Goal: Task Accomplishment & Management: Complete application form

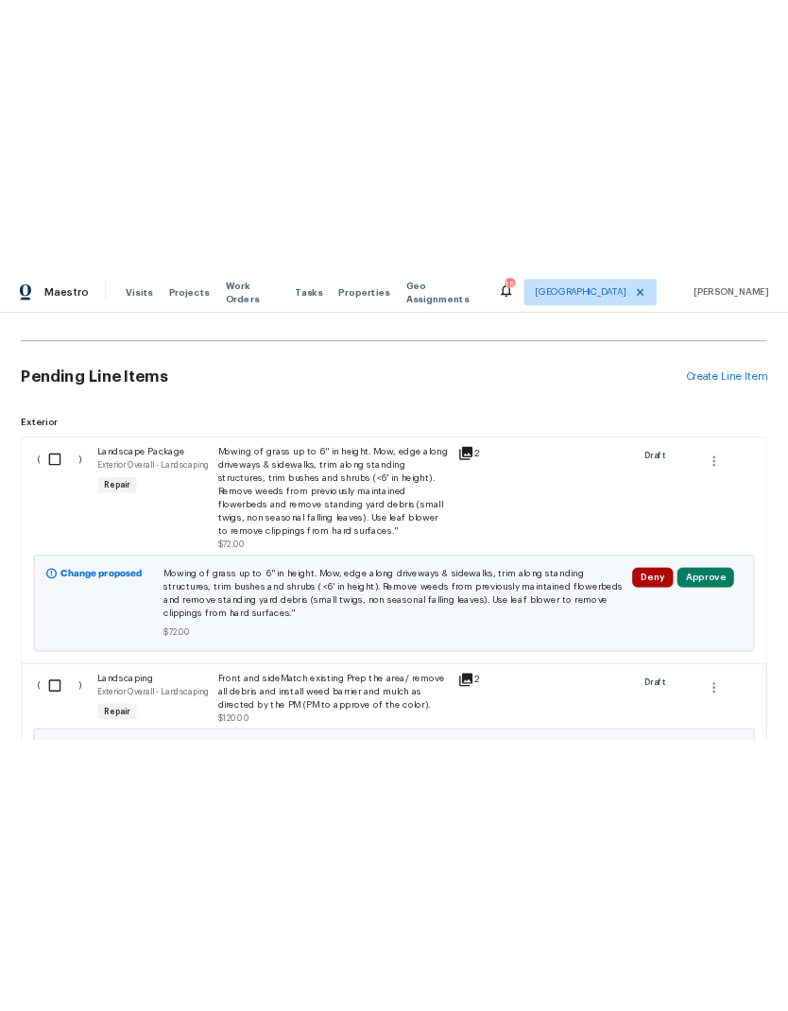
scroll to position [389, 0]
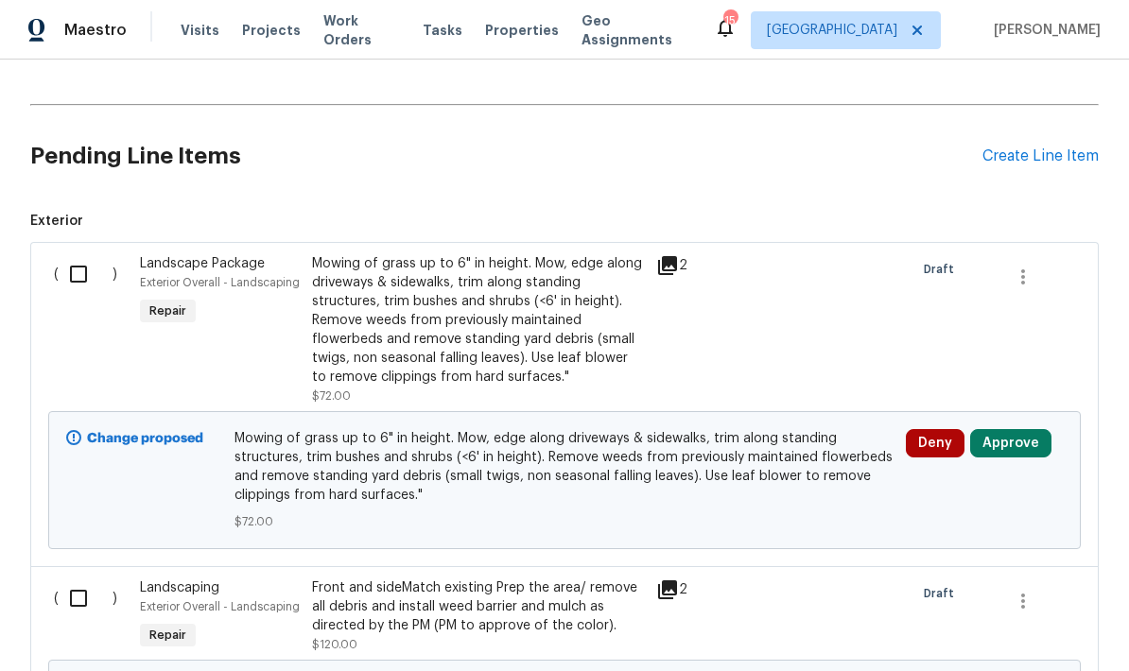
click at [1008, 163] on div "Create Line Item" at bounding box center [1040, 156] width 116 height 18
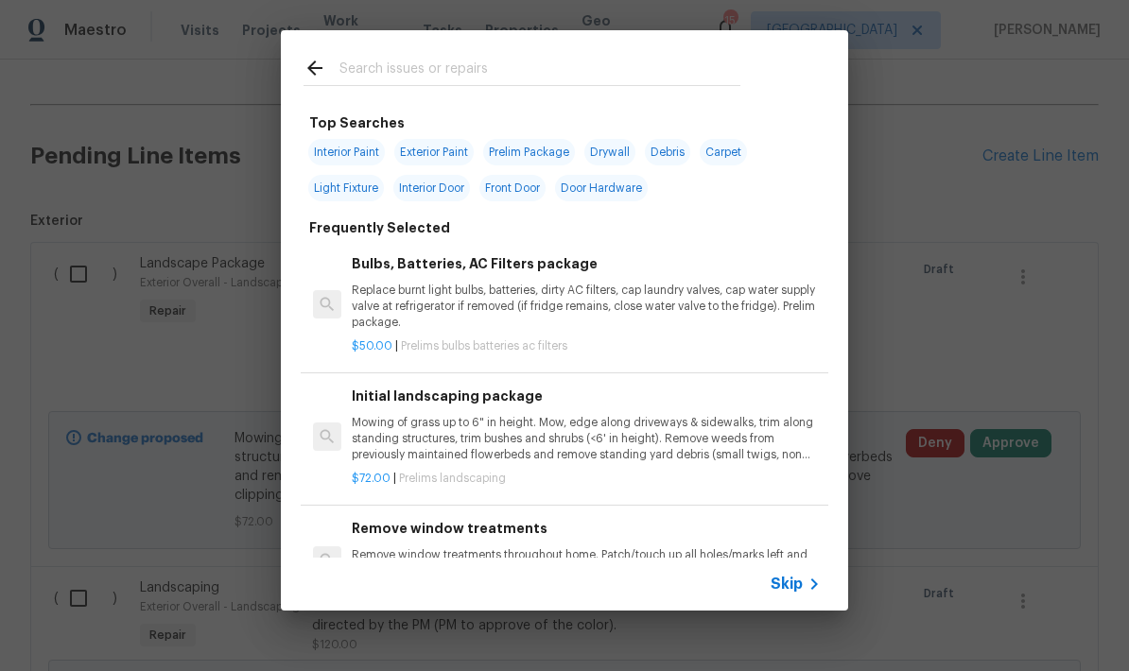
click at [354, 78] on input "text" at bounding box center [539, 71] width 401 height 28
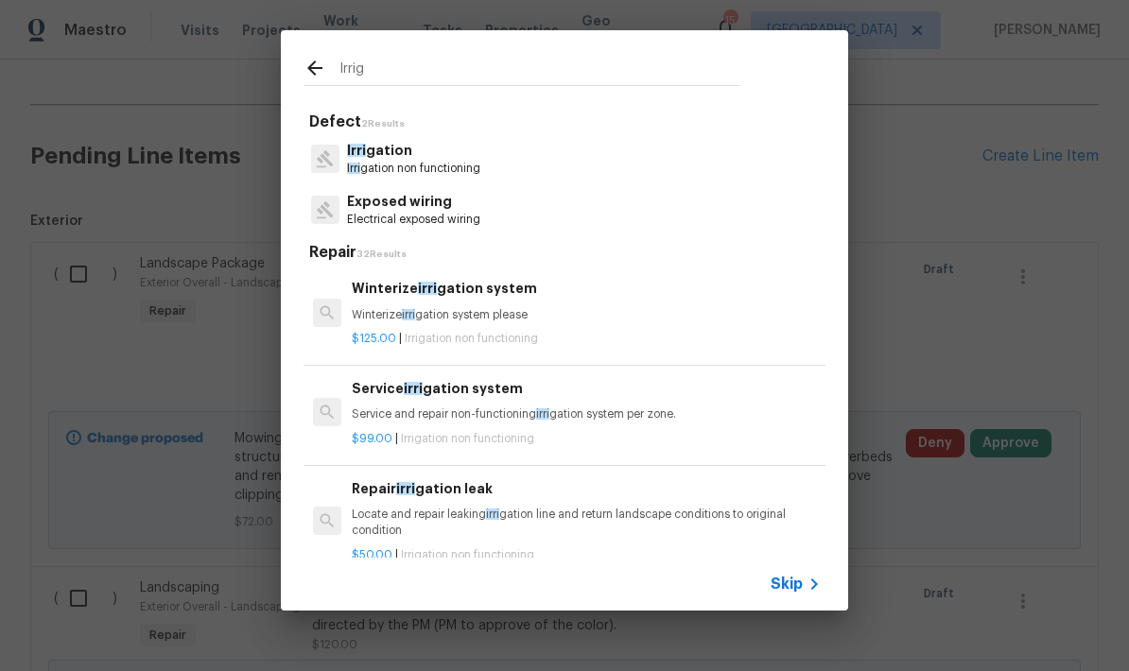
type input "Irriga"
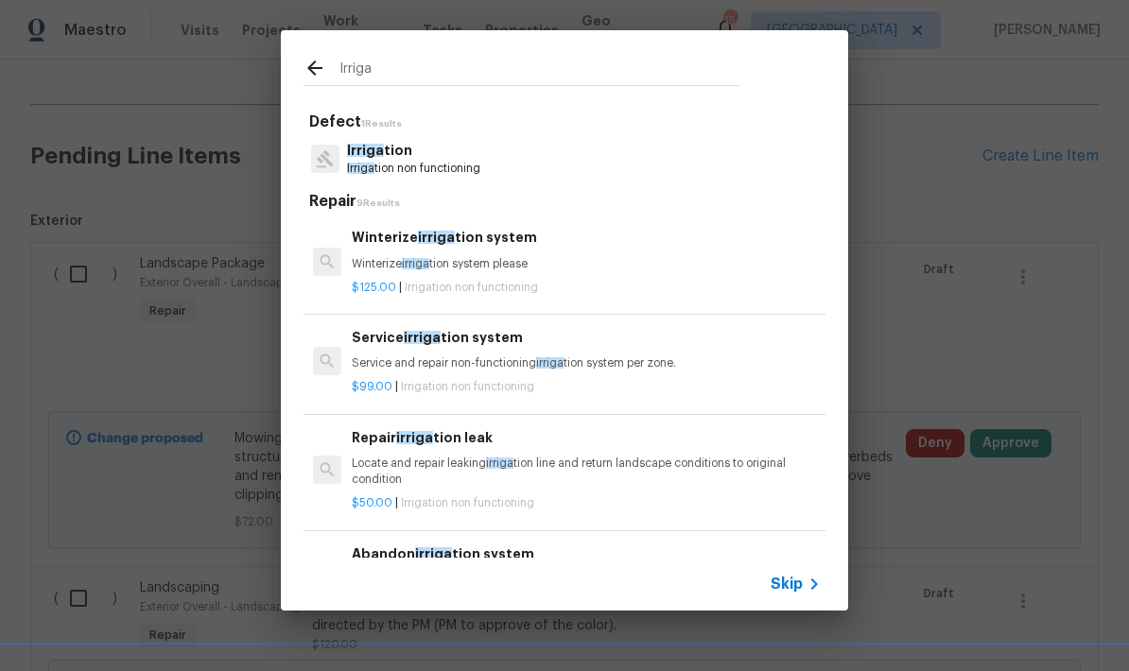
click at [376, 152] on span "Irriga" at bounding box center [365, 150] width 37 height 13
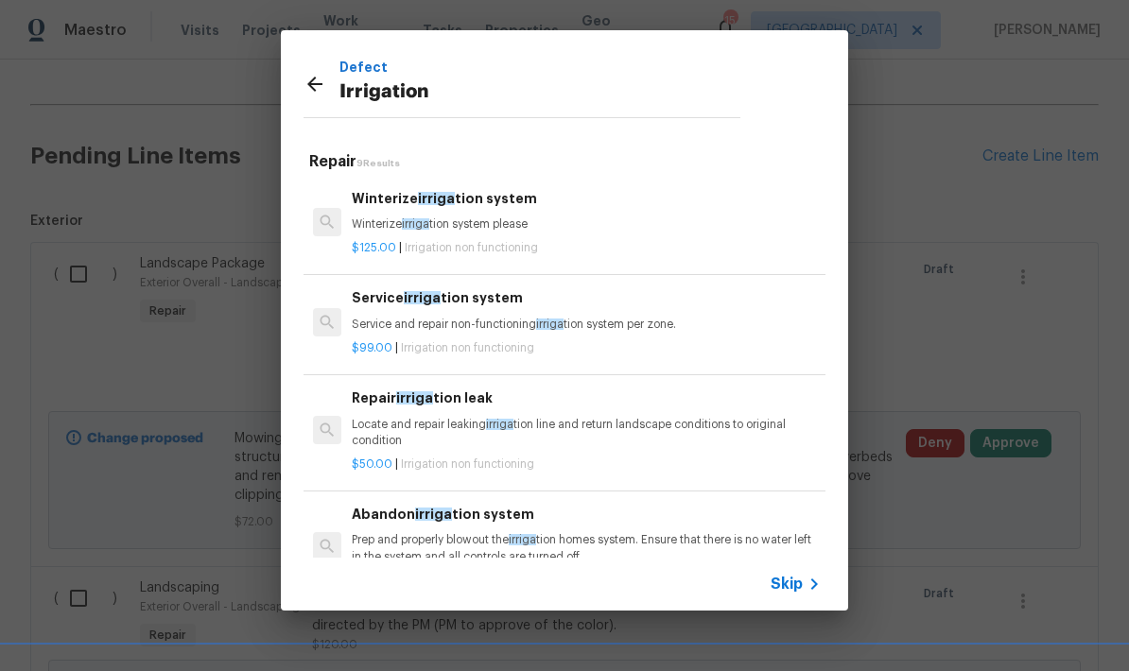
click at [378, 216] on p "Winterize irriga tion system please" at bounding box center [586, 224] width 469 height 16
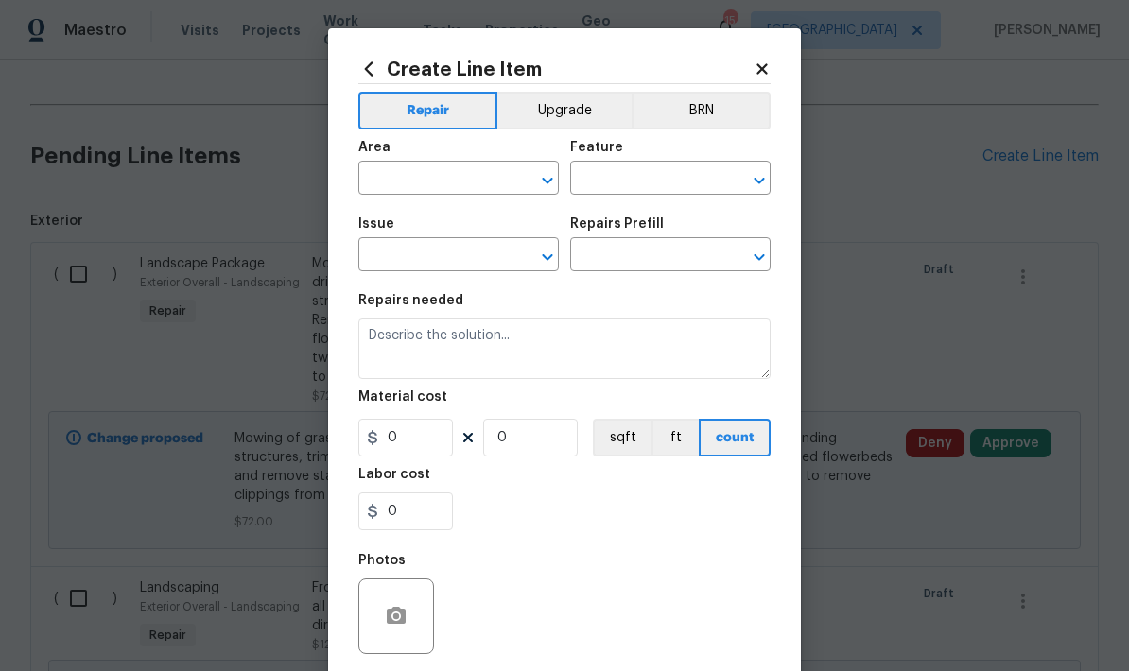
type input "Irrigation"
type textarea "Winterize irrigation system please"
type input "1"
type input "Winterize irrigation system $125.00"
type input "125"
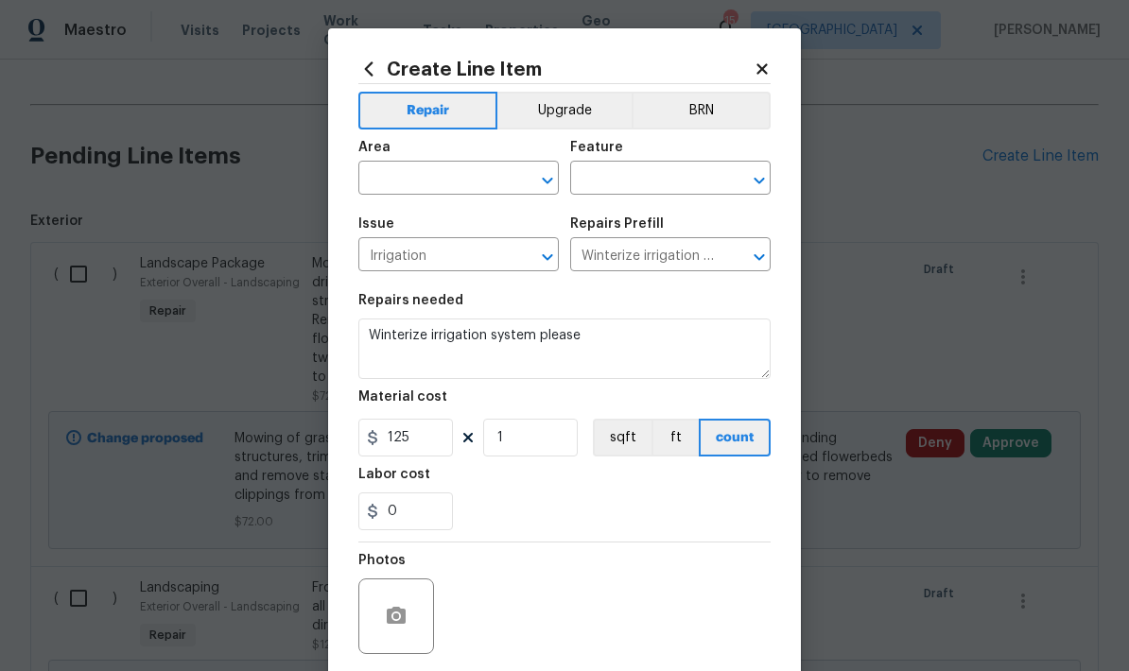
click at [378, 183] on input "text" at bounding box center [431, 179] width 147 height 29
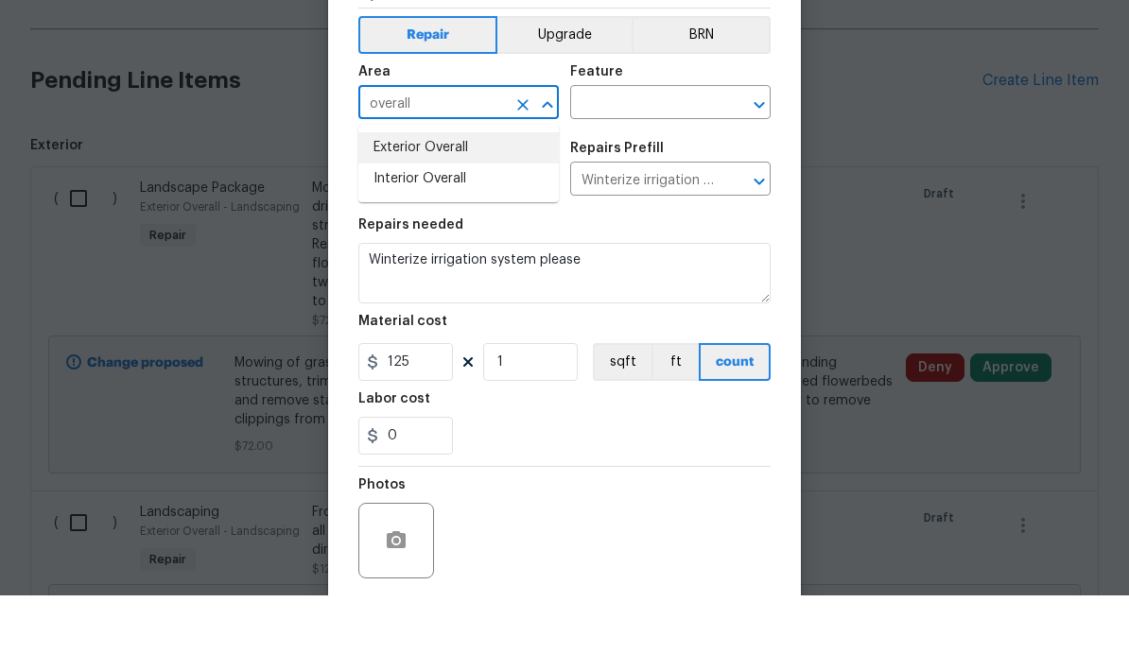
click at [383, 208] on li "Exterior Overall" at bounding box center [458, 223] width 200 height 31
type input "Exterior Overall"
click at [603, 165] on input "text" at bounding box center [643, 179] width 147 height 29
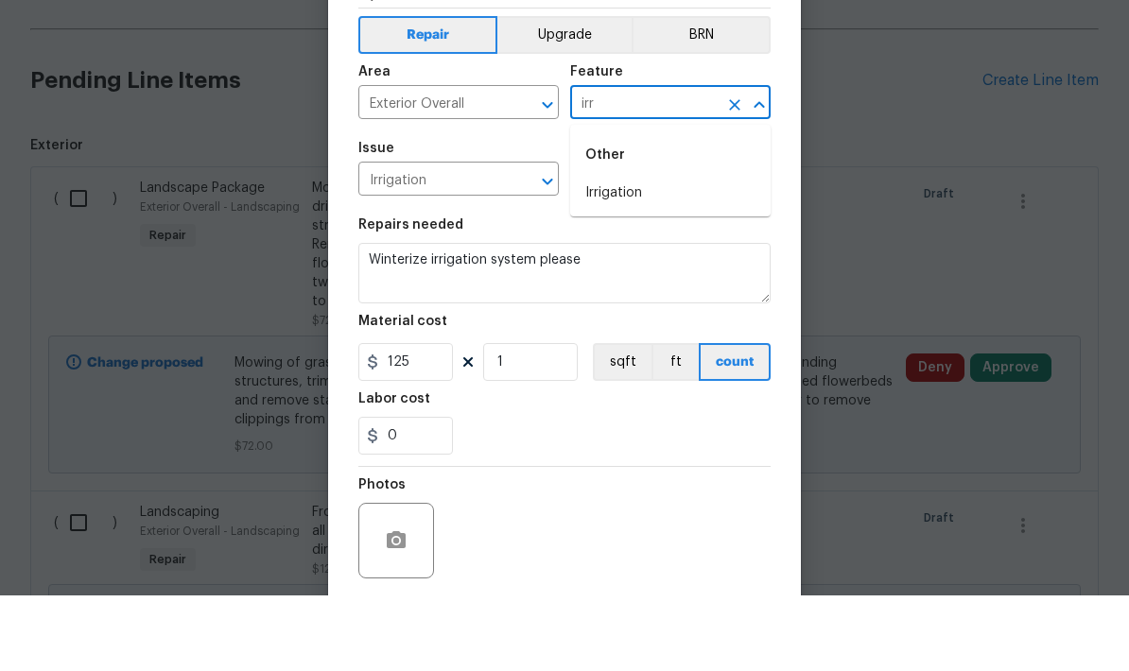
click at [612, 253] on li "Irrigation" at bounding box center [670, 268] width 200 height 31
type input "Irrigation"
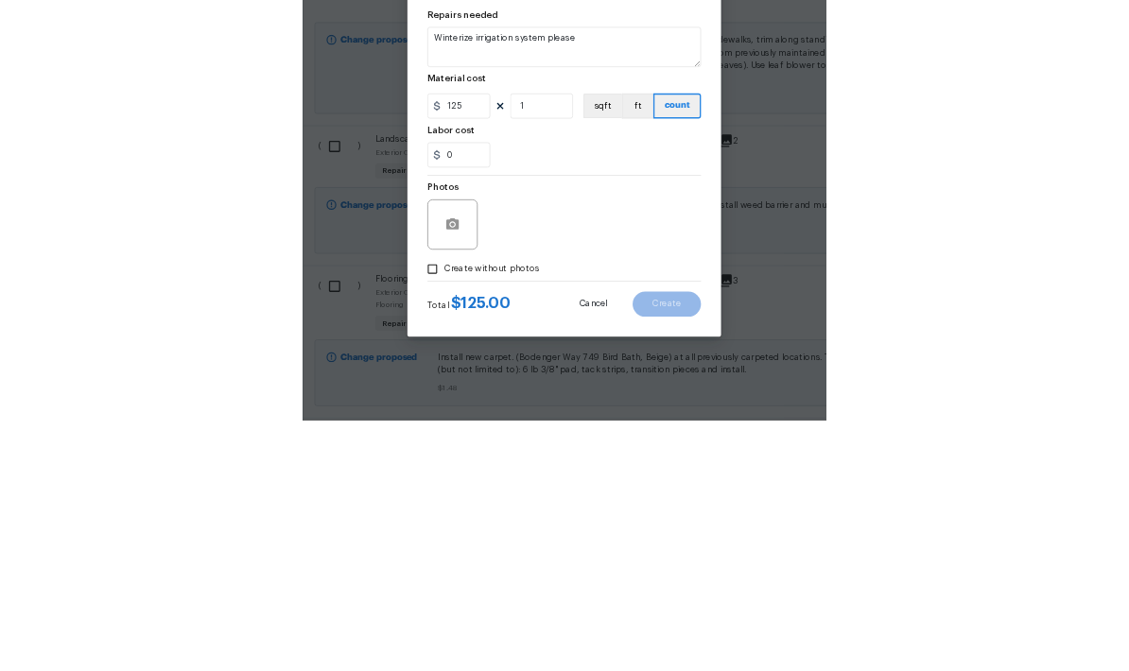
scroll to position [76, 0]
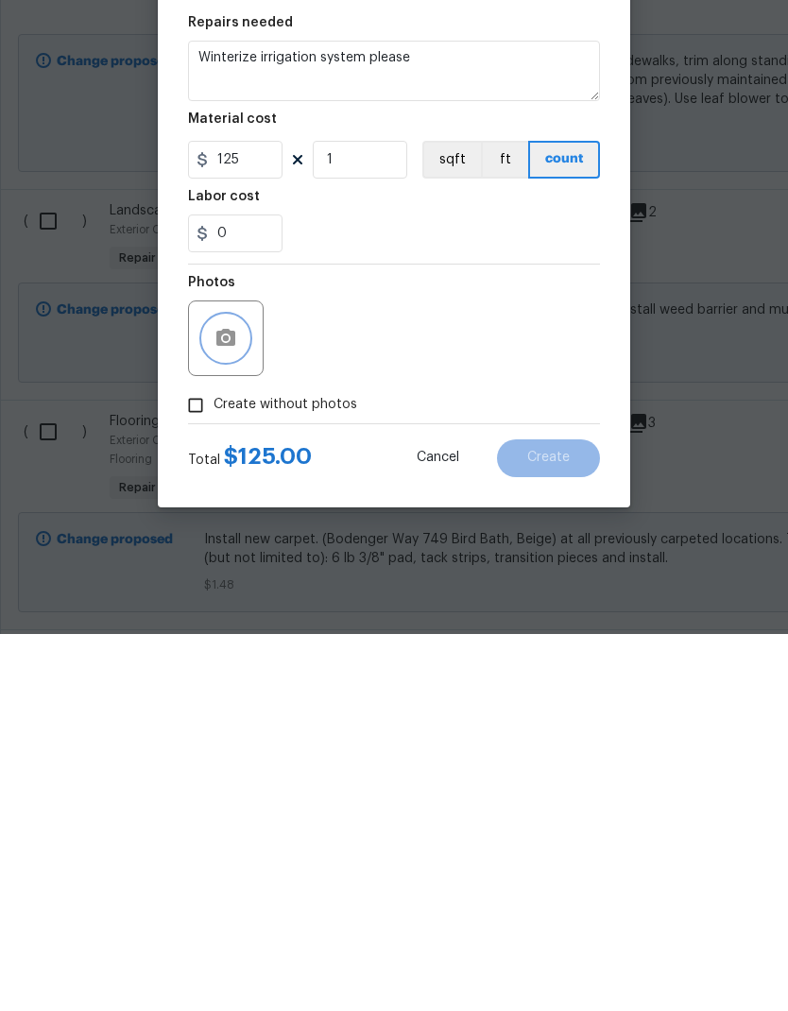
click at [214, 670] on button "button" at bounding box center [225, 715] width 45 height 45
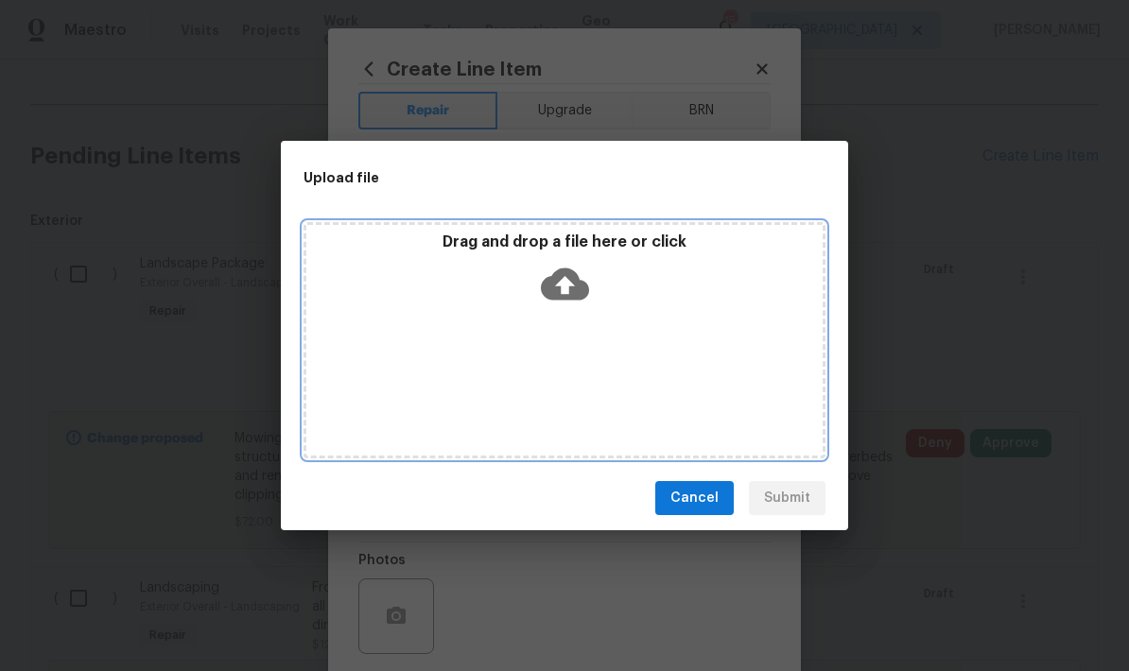
click at [615, 342] on div "Drag and drop a file here or click" at bounding box center [564, 340] width 522 height 236
